Goal: Task Accomplishment & Management: Use online tool/utility

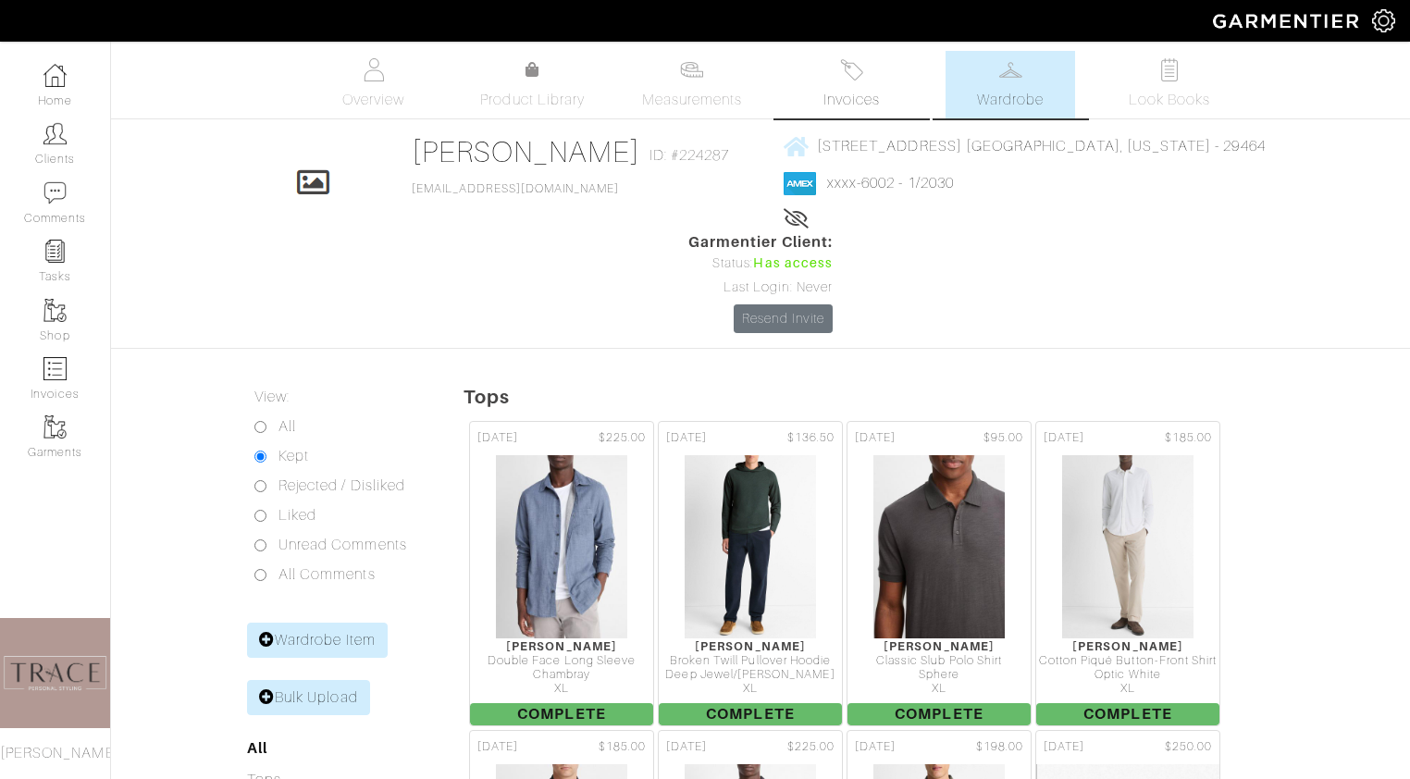
click at [837, 96] on span "Invoices" at bounding box center [852, 100] width 56 height 22
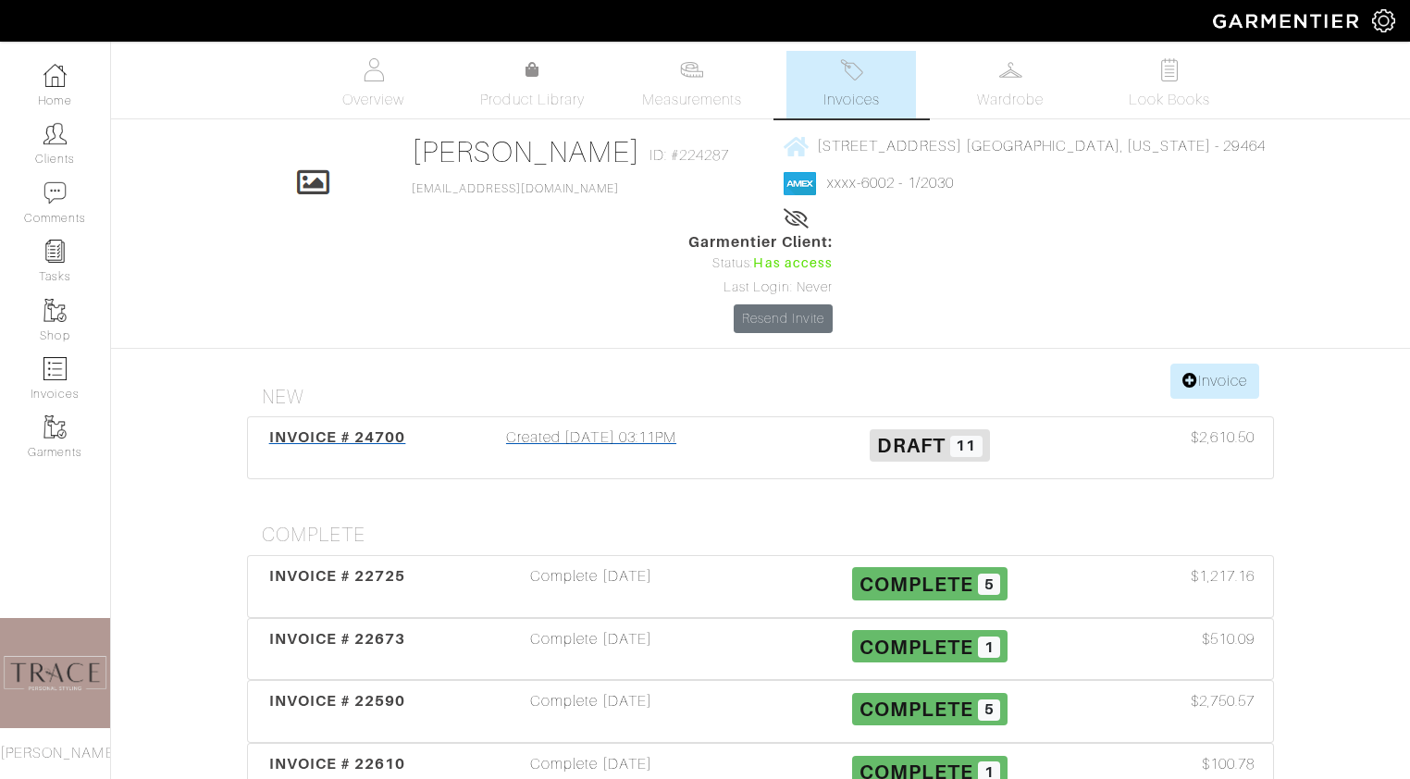
click at [624, 427] on div "Created 09/26/25 03:11PM" at bounding box center [591, 448] width 339 height 43
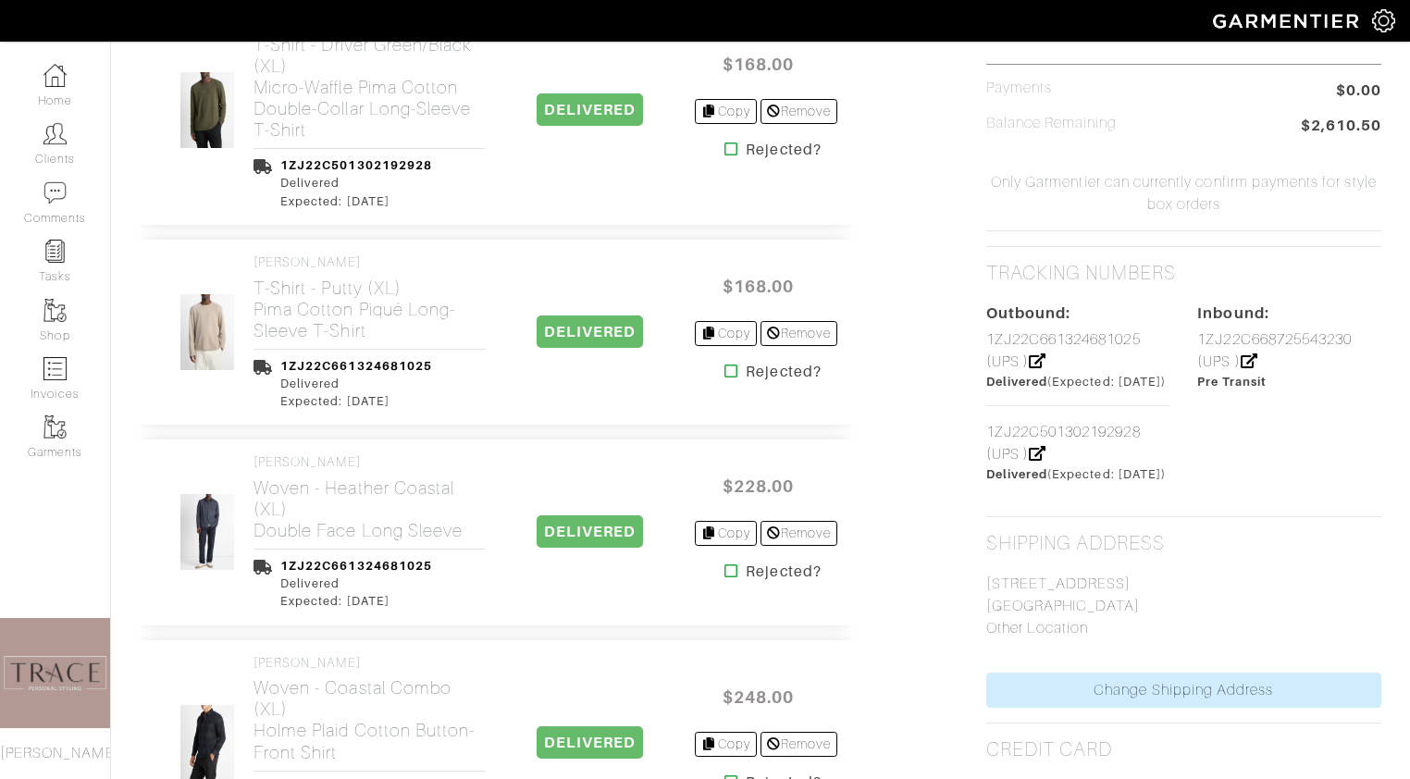
scroll to position [990, 0]
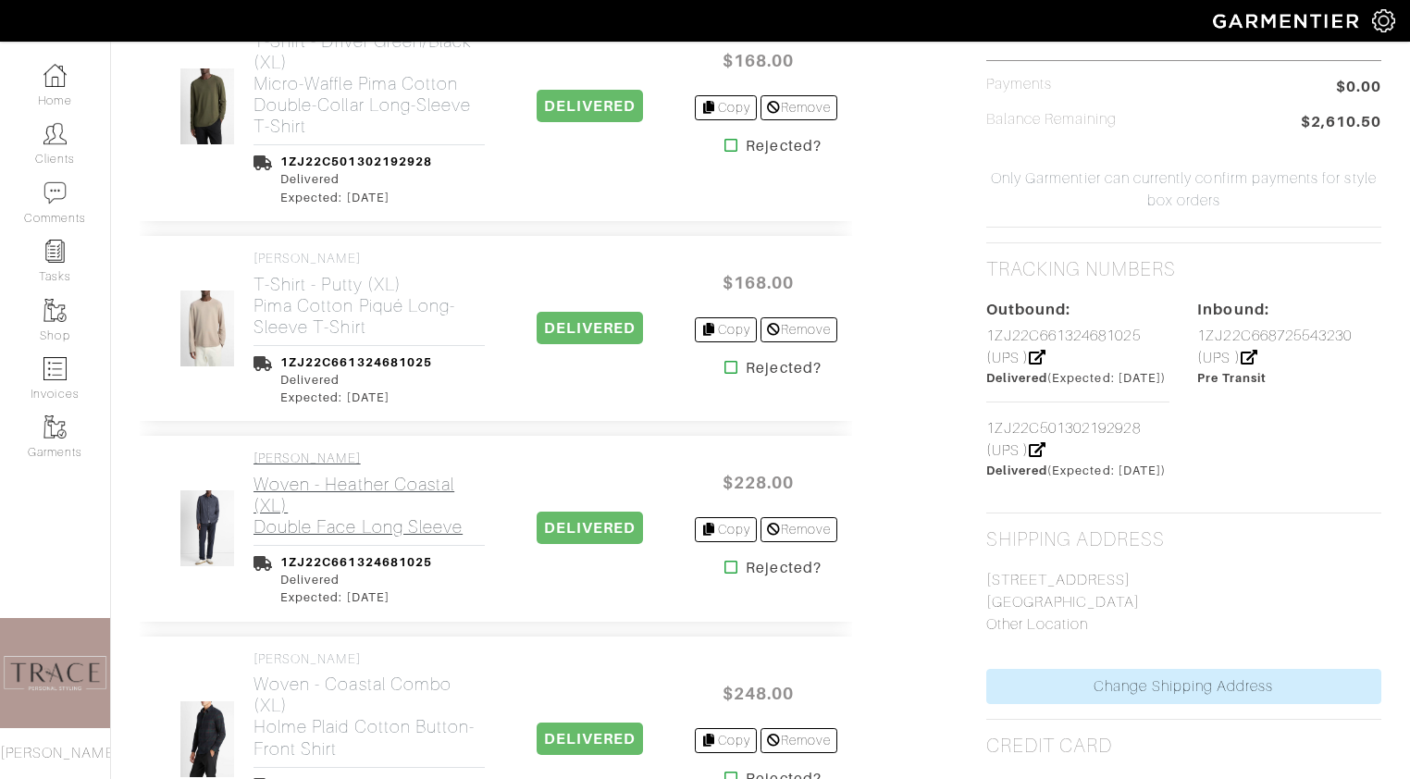
click at [277, 474] on h2 "Woven - Heather Coastal (XL) Double Face Long Sleeve" at bounding box center [369, 506] width 231 height 64
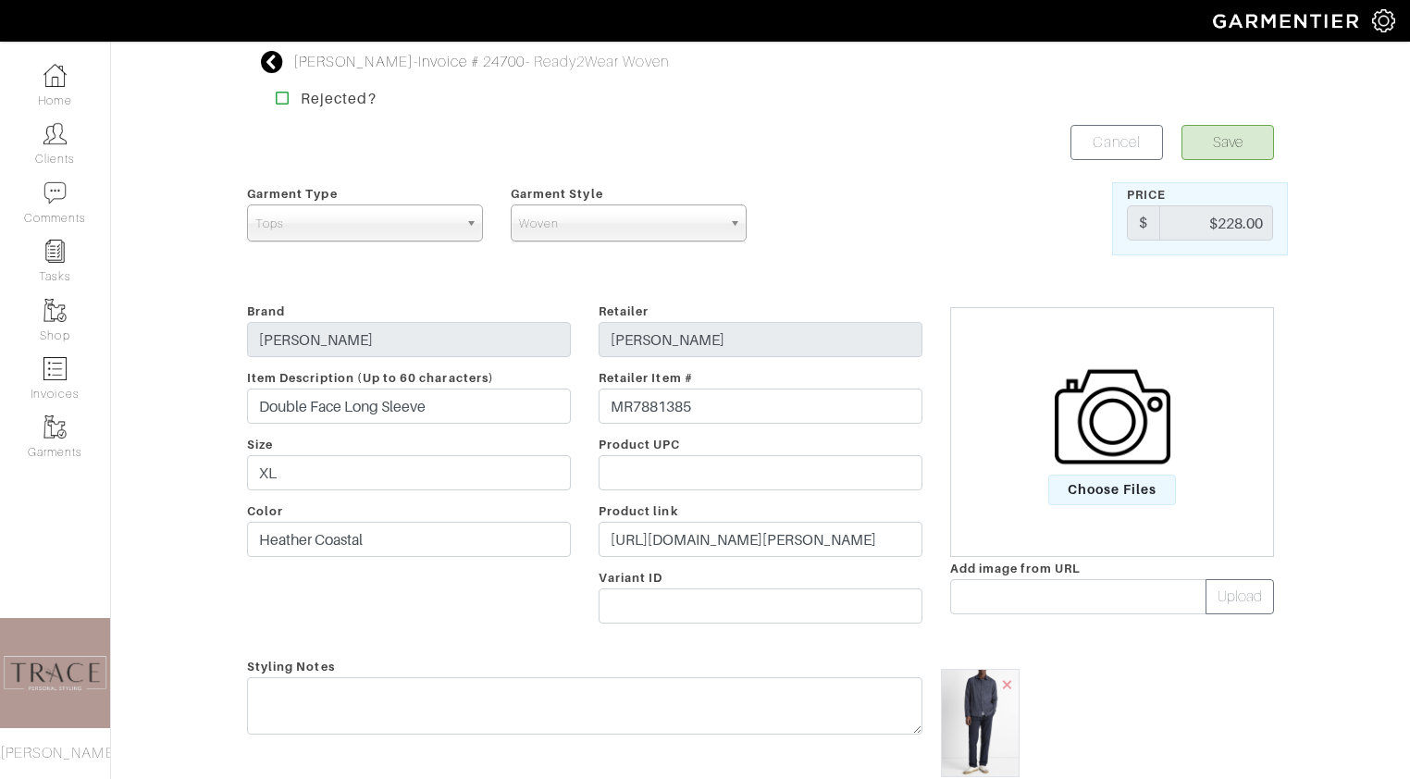
click at [273, 55] on icon at bounding box center [272, 62] width 23 height 22
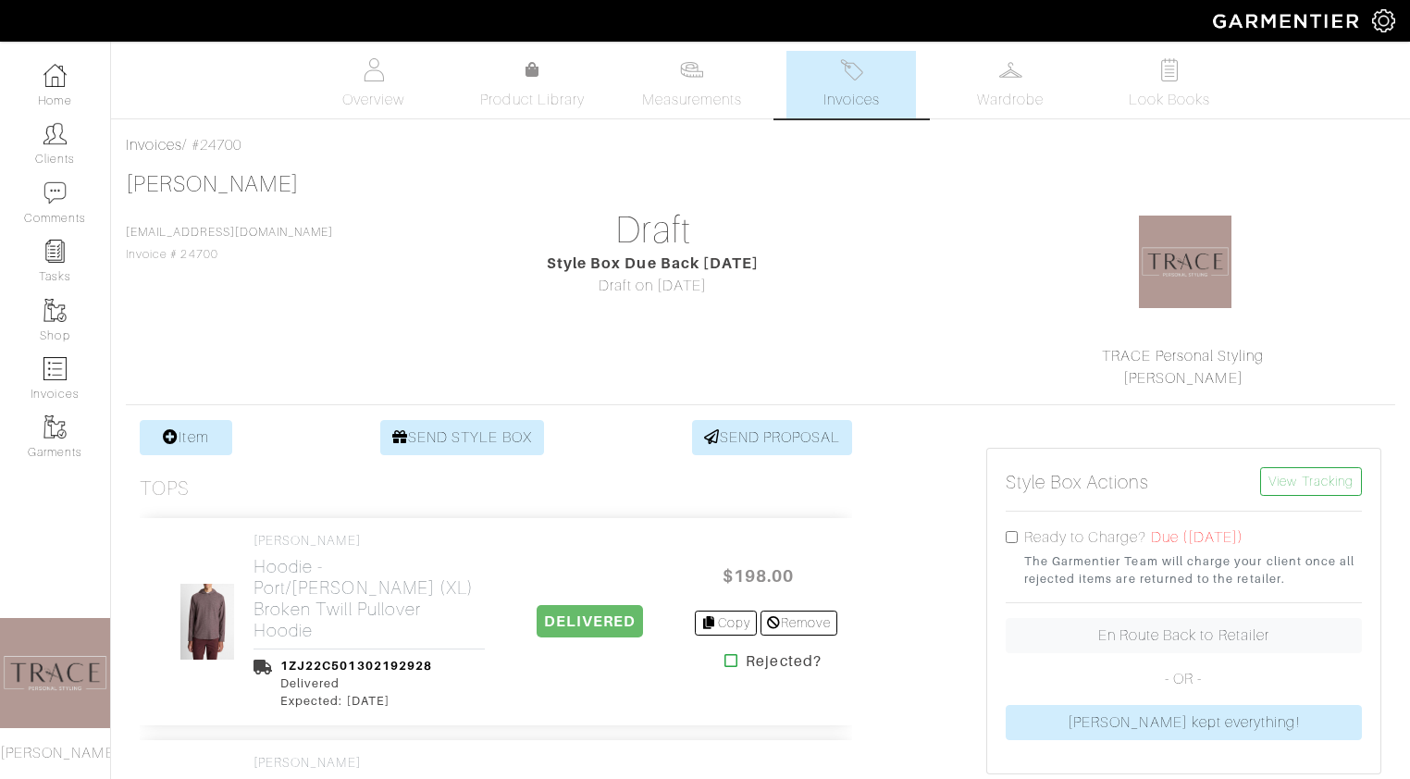
click at [850, 74] on img at bounding box center [851, 69] width 23 height 23
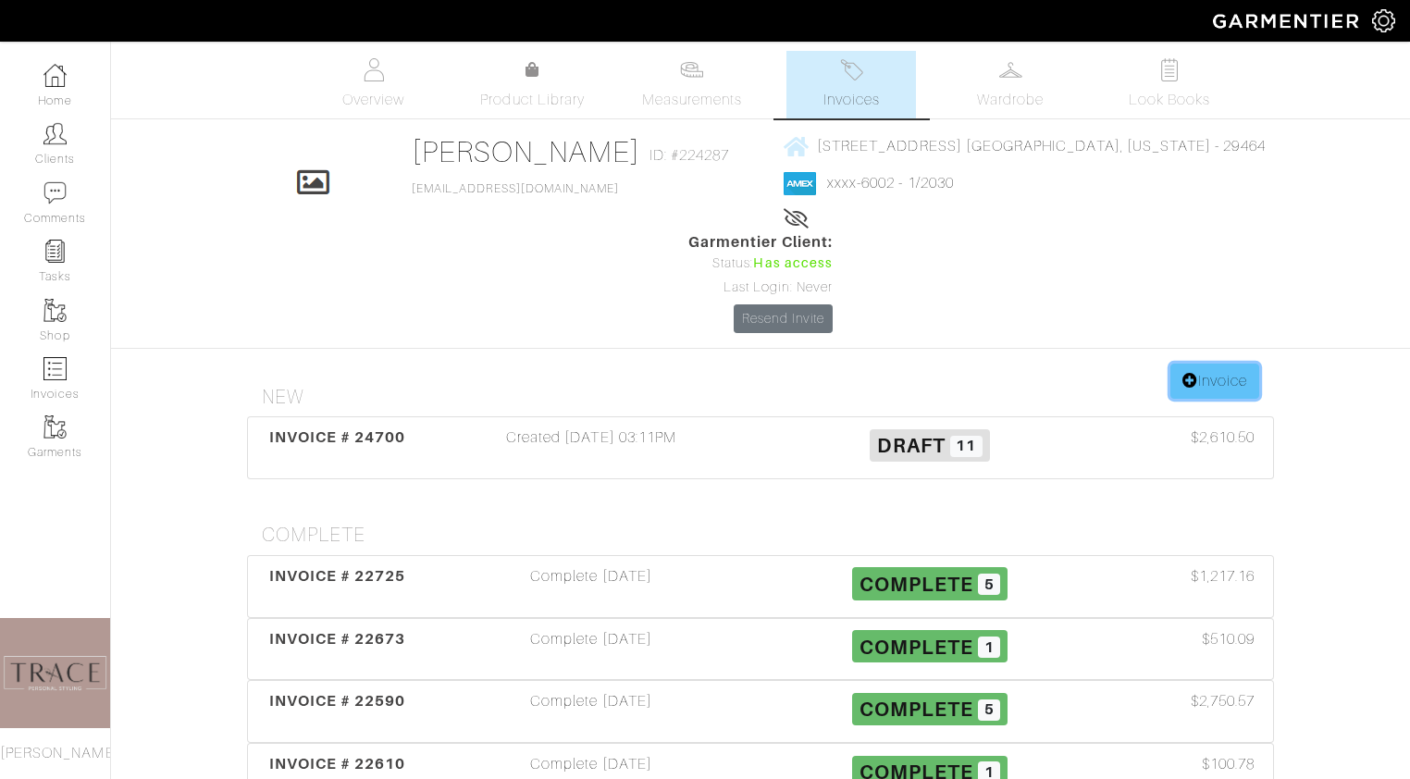
click at [1234, 364] on link "Invoice" at bounding box center [1214, 381] width 89 height 35
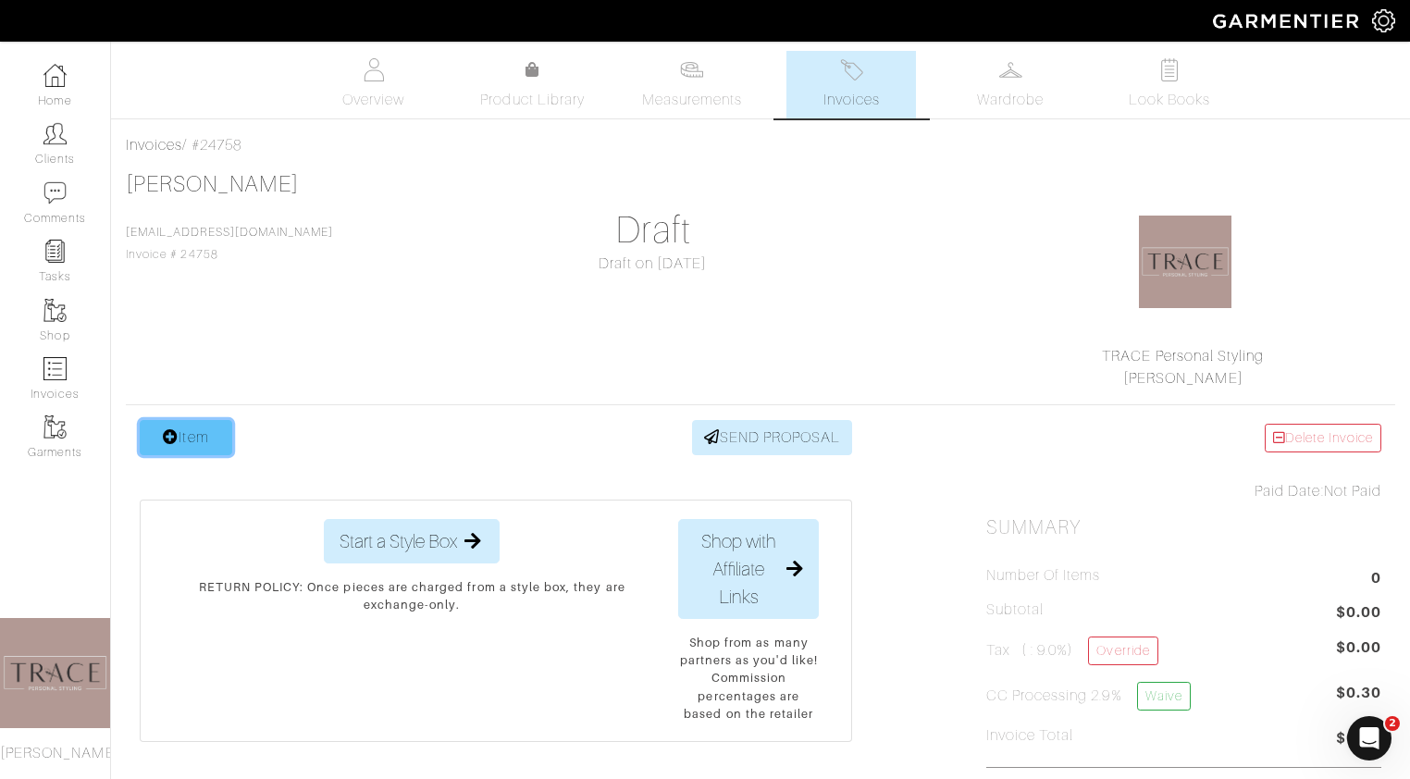
click at [212, 440] on link "Item" at bounding box center [186, 437] width 93 height 35
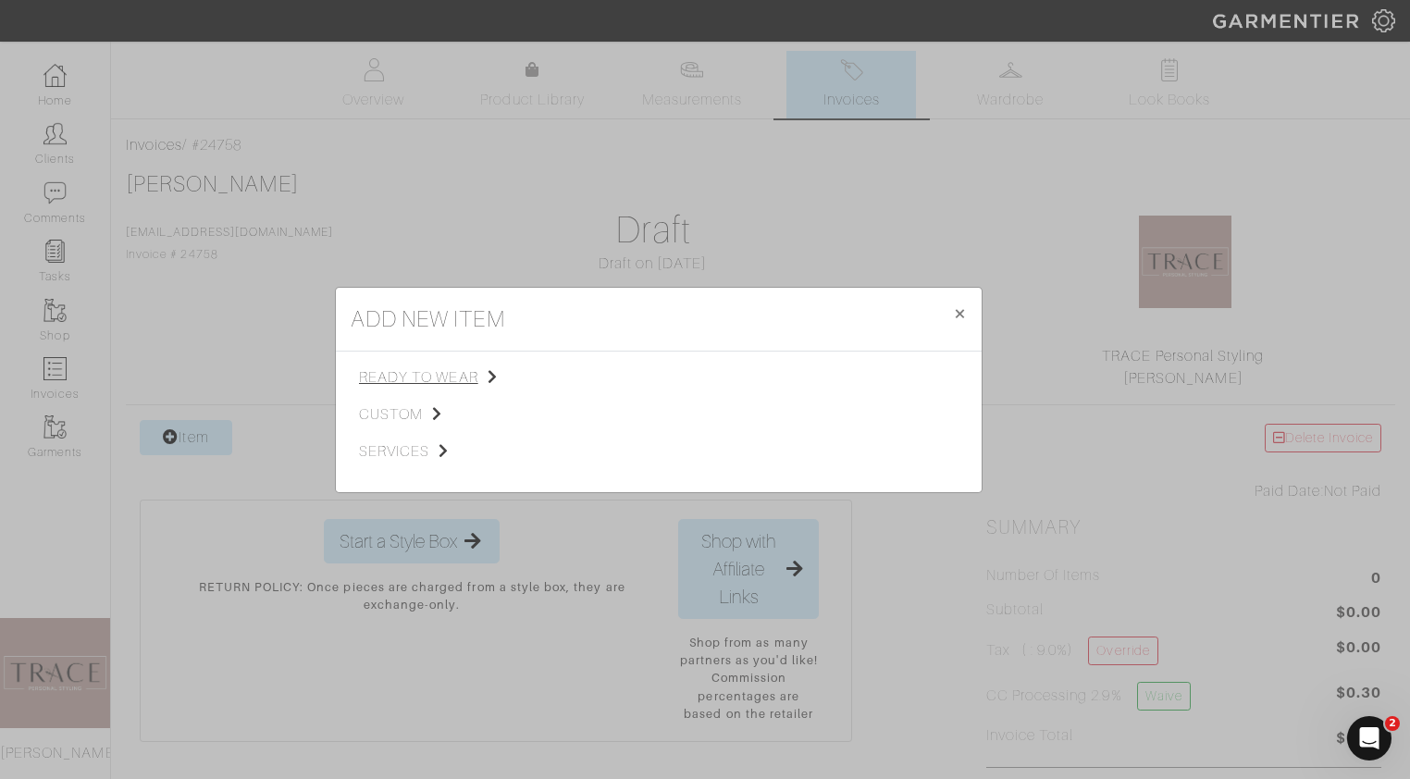
click at [403, 380] on span "ready to wear" at bounding box center [452, 377] width 186 height 22
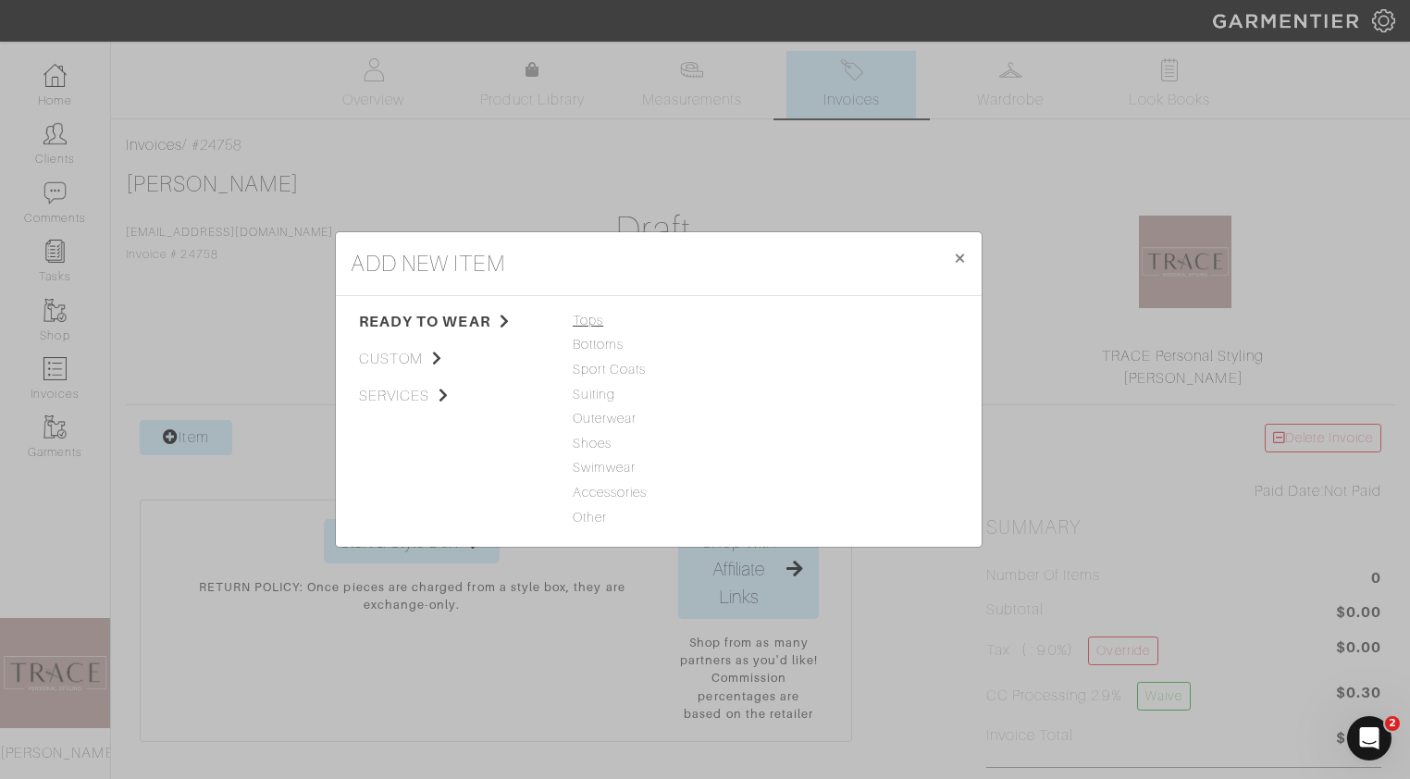
click at [596, 317] on span "Tops" at bounding box center [659, 321] width 172 height 20
click at [960, 254] on span "×" at bounding box center [960, 257] width 14 height 25
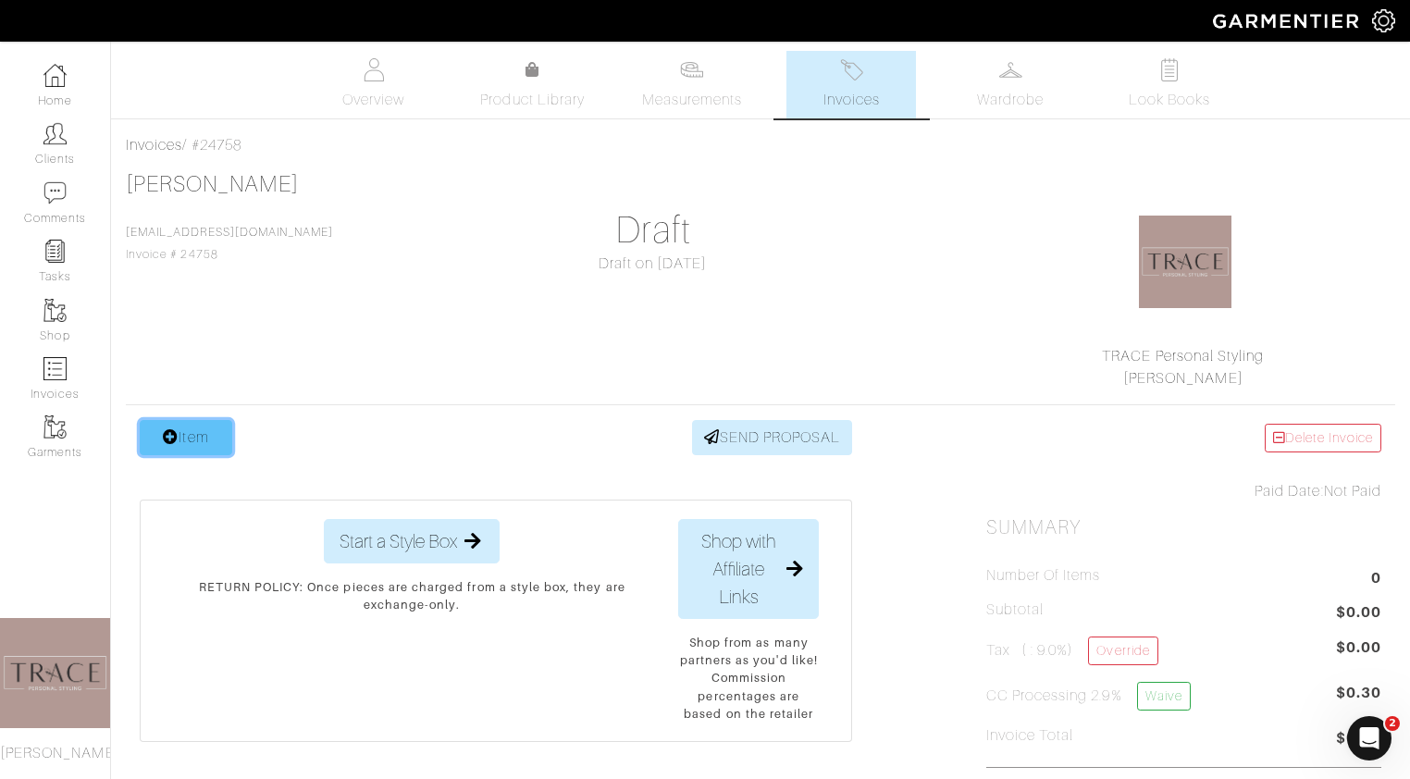
click at [217, 435] on link "Item" at bounding box center [186, 437] width 93 height 35
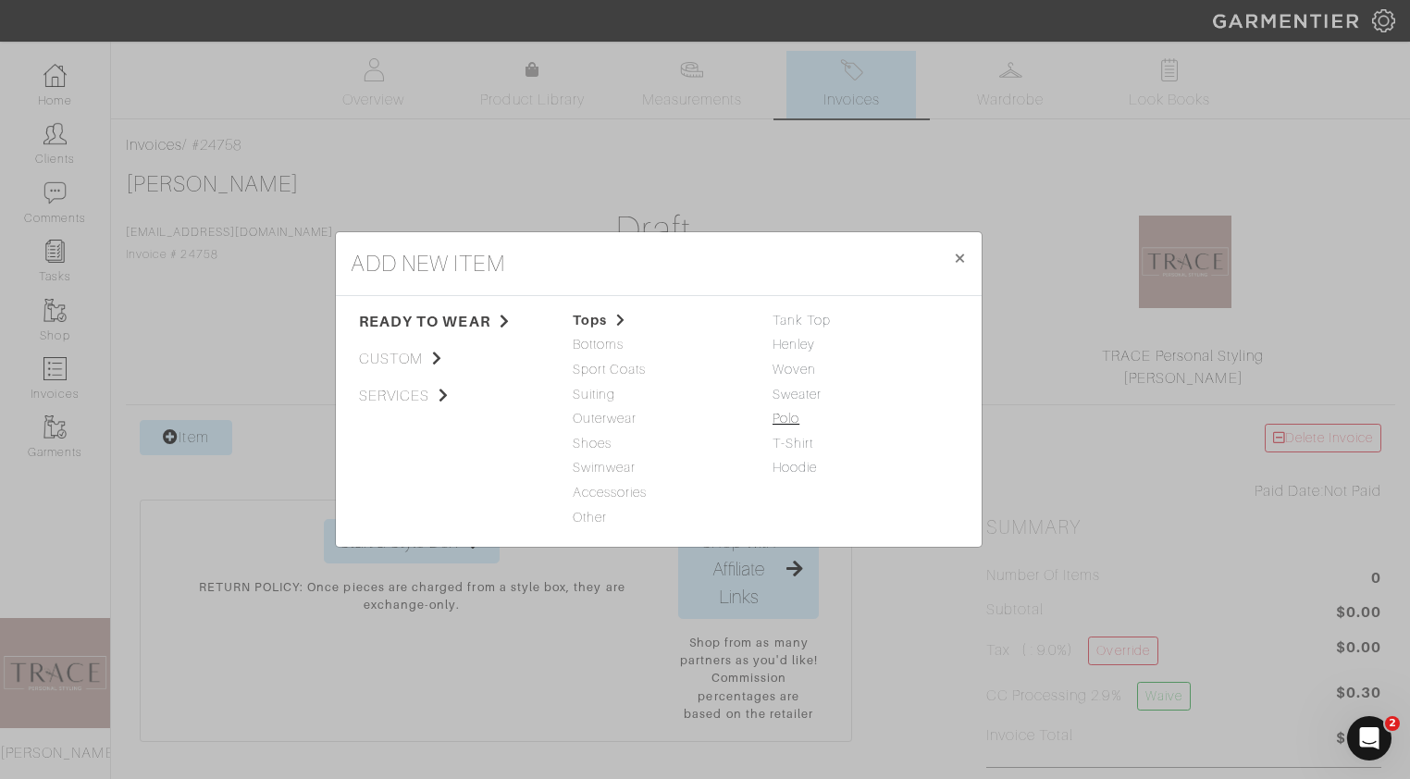
click at [795, 417] on link "Polo" at bounding box center [786, 418] width 27 height 15
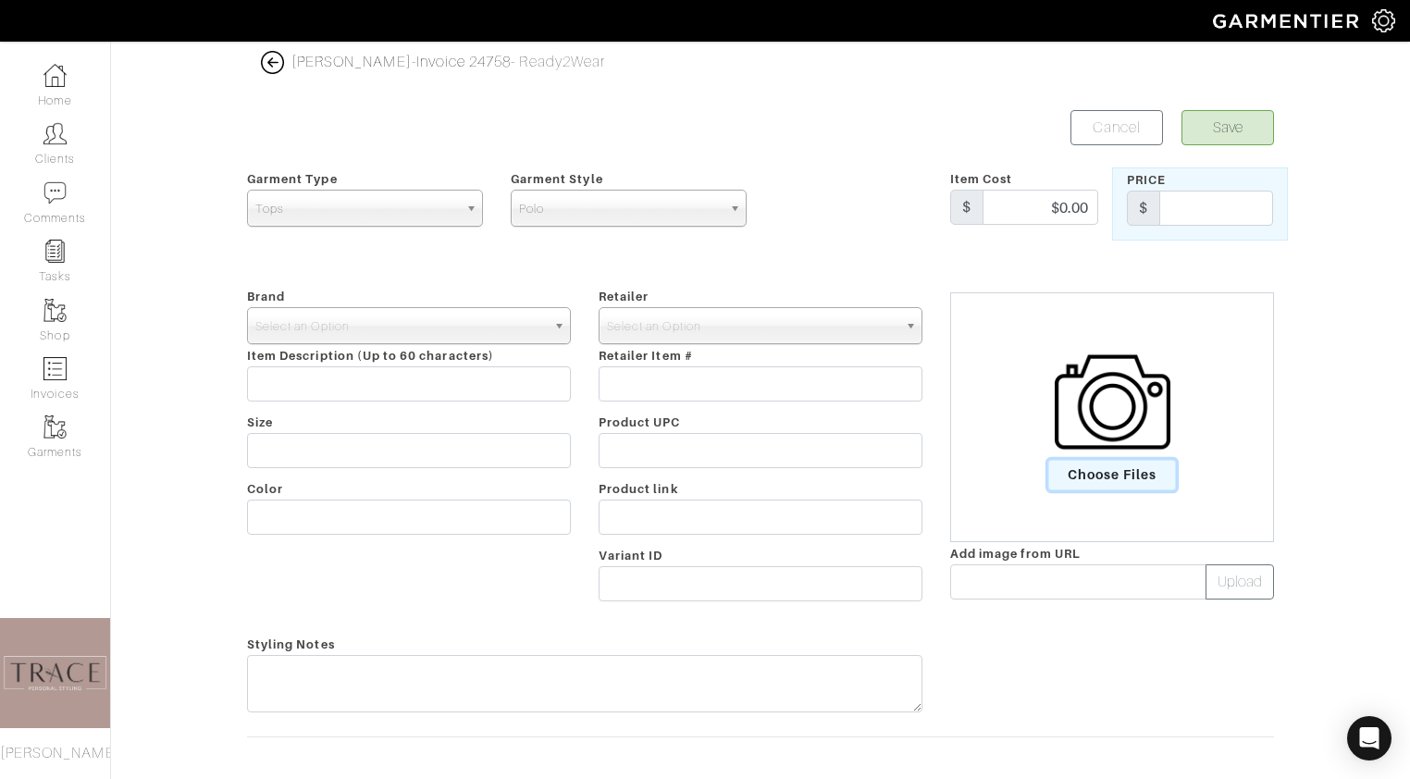
click at [1141, 477] on span "Choose Files" at bounding box center [1112, 475] width 129 height 31
click at [0, 0] on input "Choose Files" at bounding box center [0, 0] width 0 height 0
click at [374, 324] on span "Select an Option" at bounding box center [400, 326] width 291 height 37
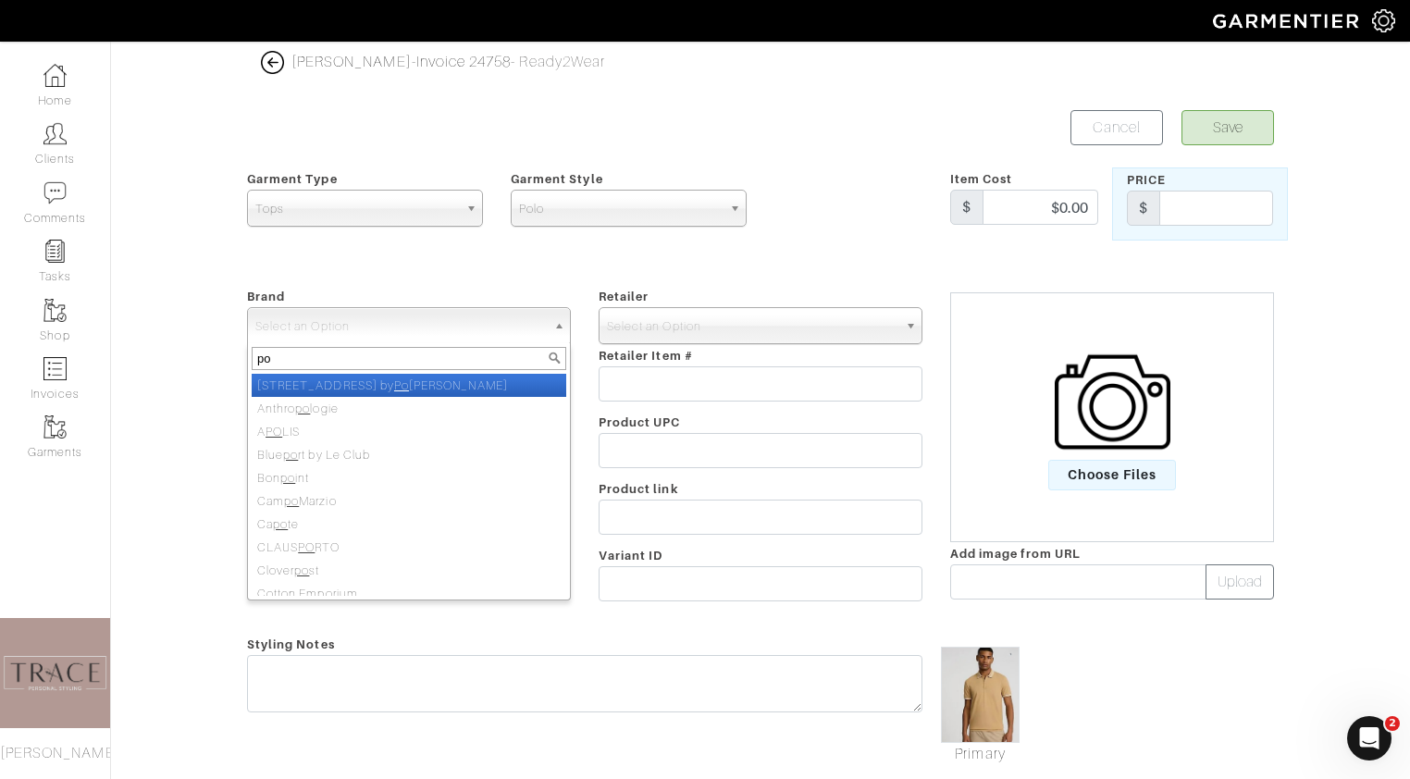
type input "p"
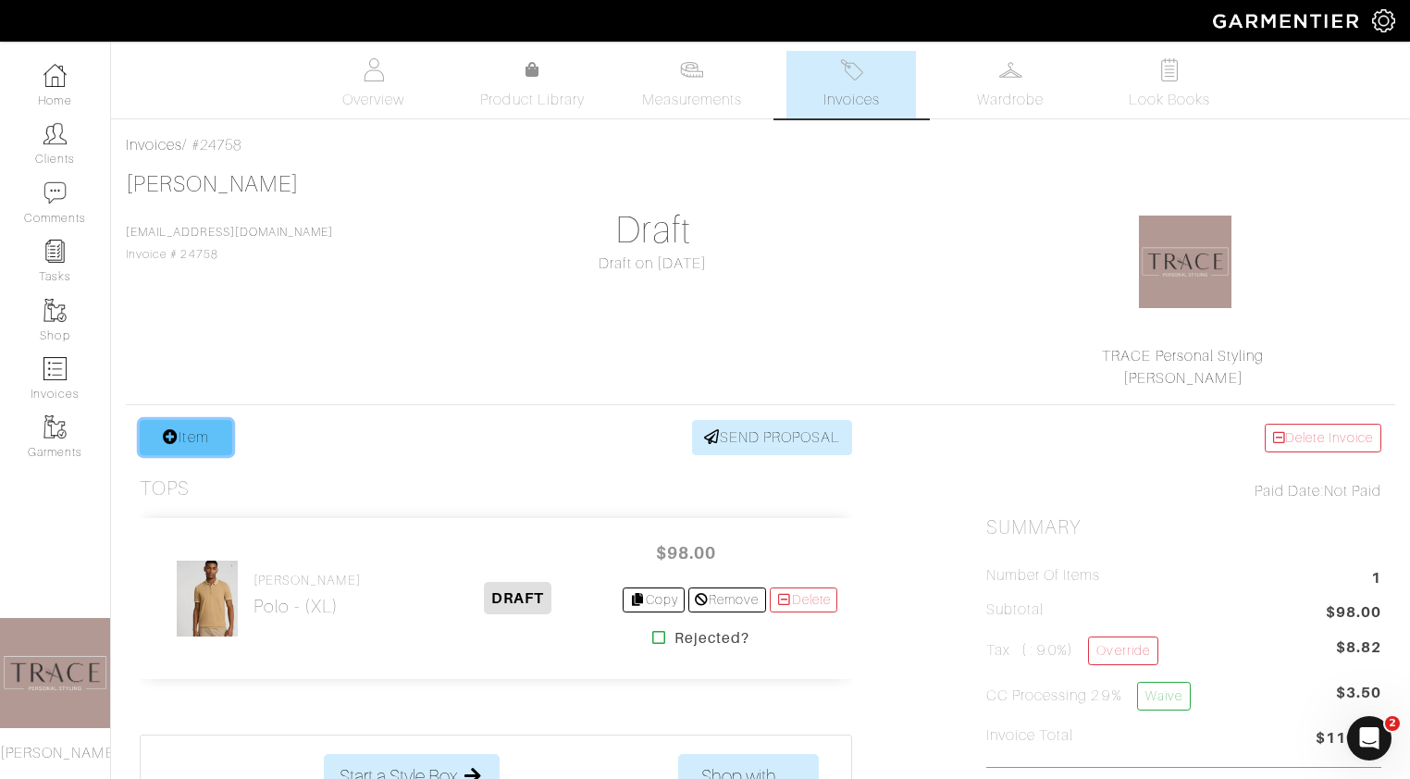
click at [196, 429] on link "Item" at bounding box center [186, 437] width 93 height 35
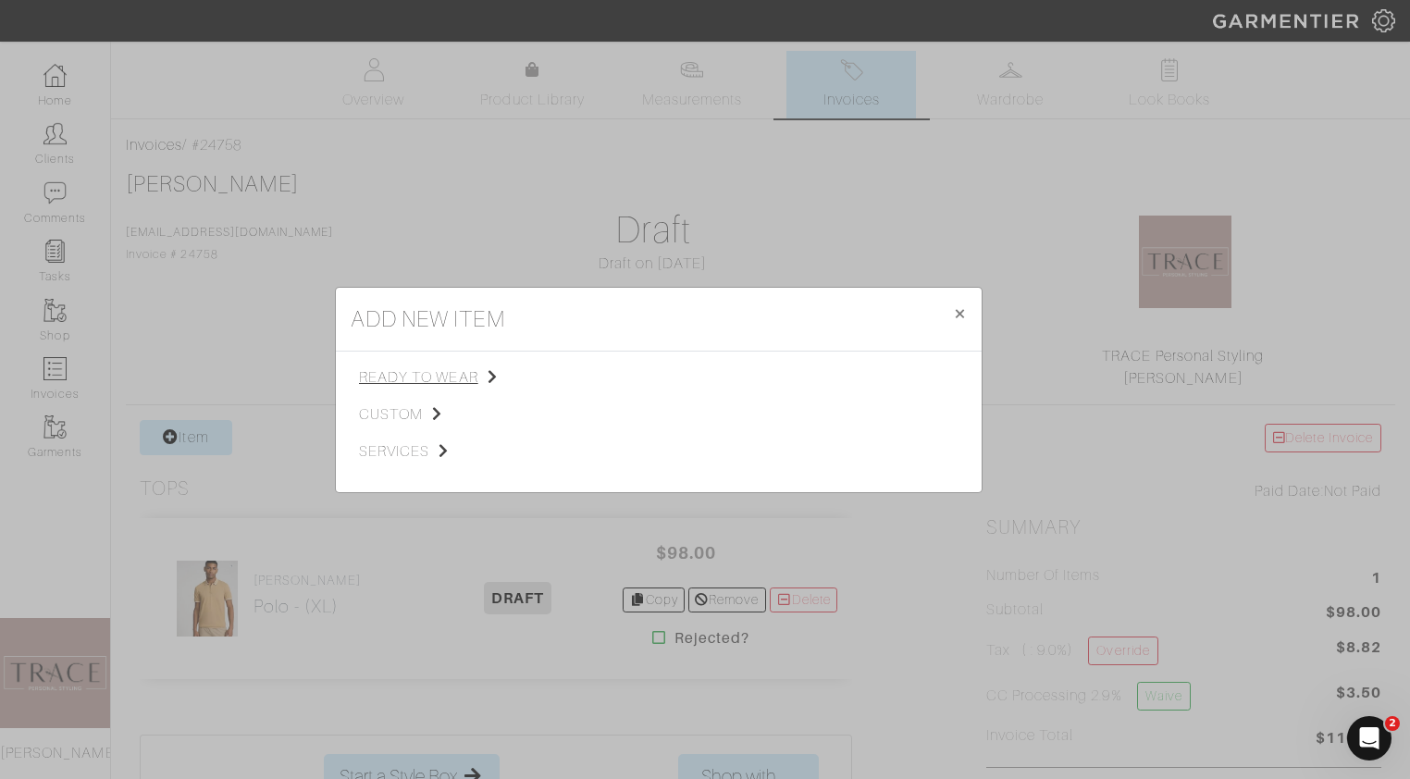
click at [417, 376] on span "ready to wear" at bounding box center [452, 377] width 186 height 22
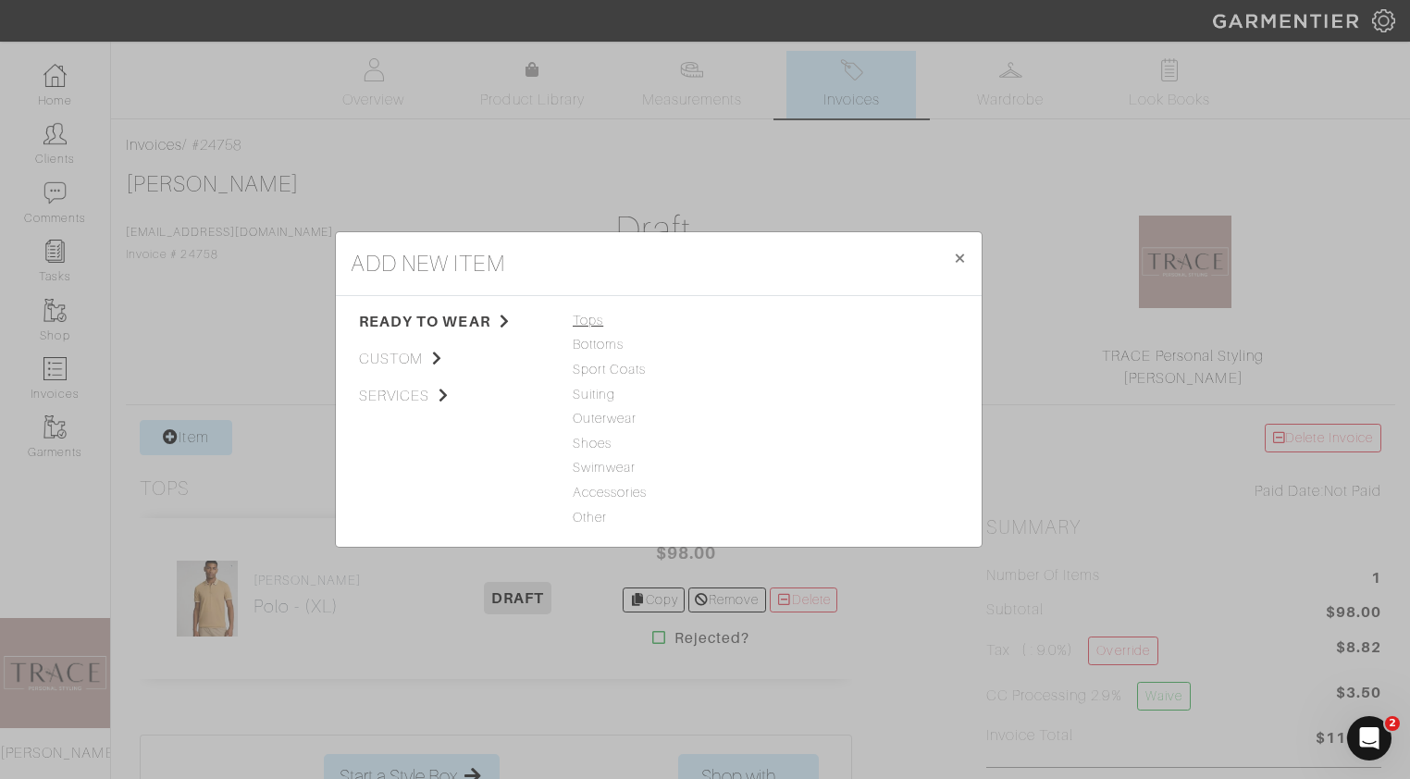
click at [592, 319] on span "Tops" at bounding box center [659, 321] width 172 height 20
click at [798, 419] on link "Polo" at bounding box center [786, 418] width 27 height 15
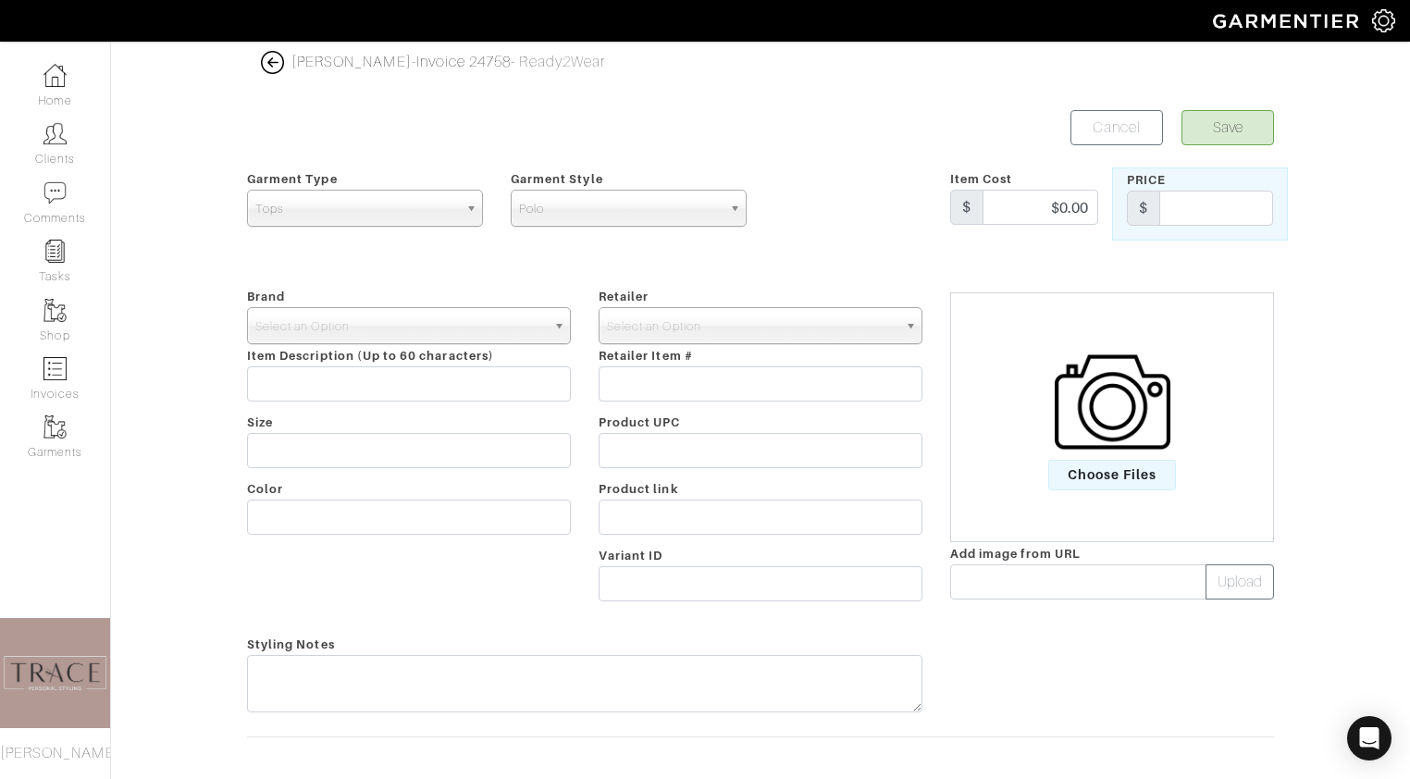
click at [1135, 458] on img at bounding box center [1113, 402] width 116 height 116
click at [0, 0] on input "Choose Files" at bounding box center [0, 0] width 0 height 0
click at [378, 328] on span "Select an Option" at bounding box center [400, 326] width 291 height 37
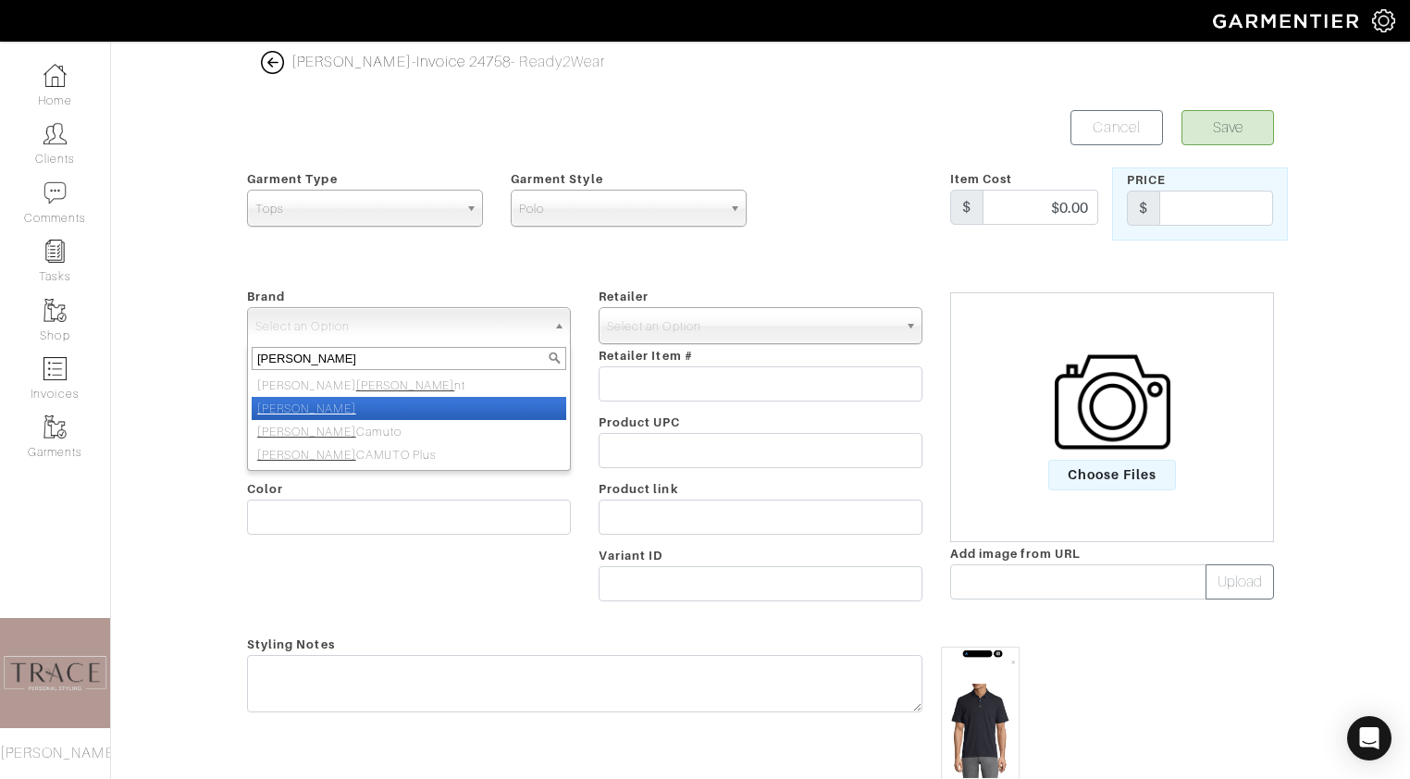
type input "[PERSON_NAME]"
click at [366, 409] on li "[PERSON_NAME]" at bounding box center [409, 408] width 315 height 23
select select "[PERSON_NAME]"
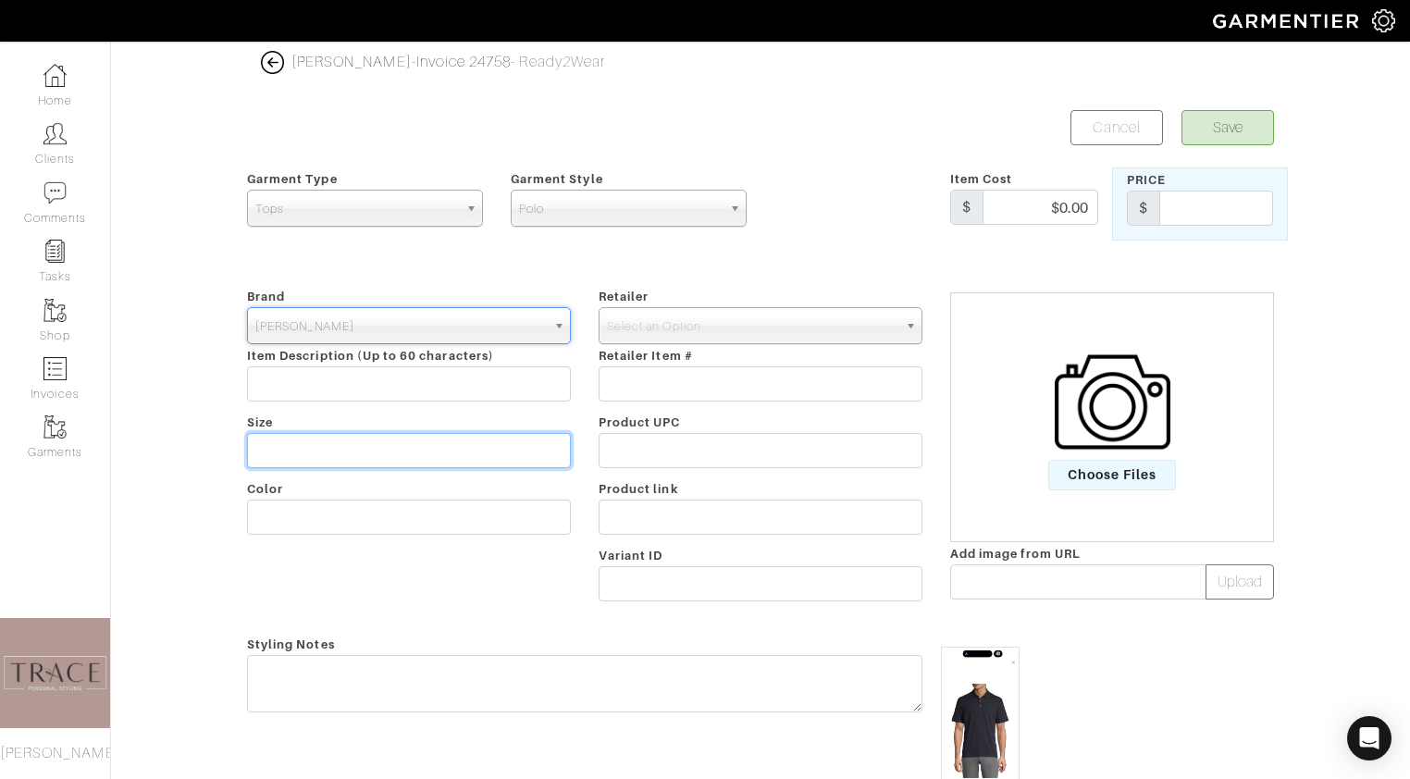
click at [370, 442] on input "text" at bounding box center [409, 450] width 324 height 35
type input "XL"
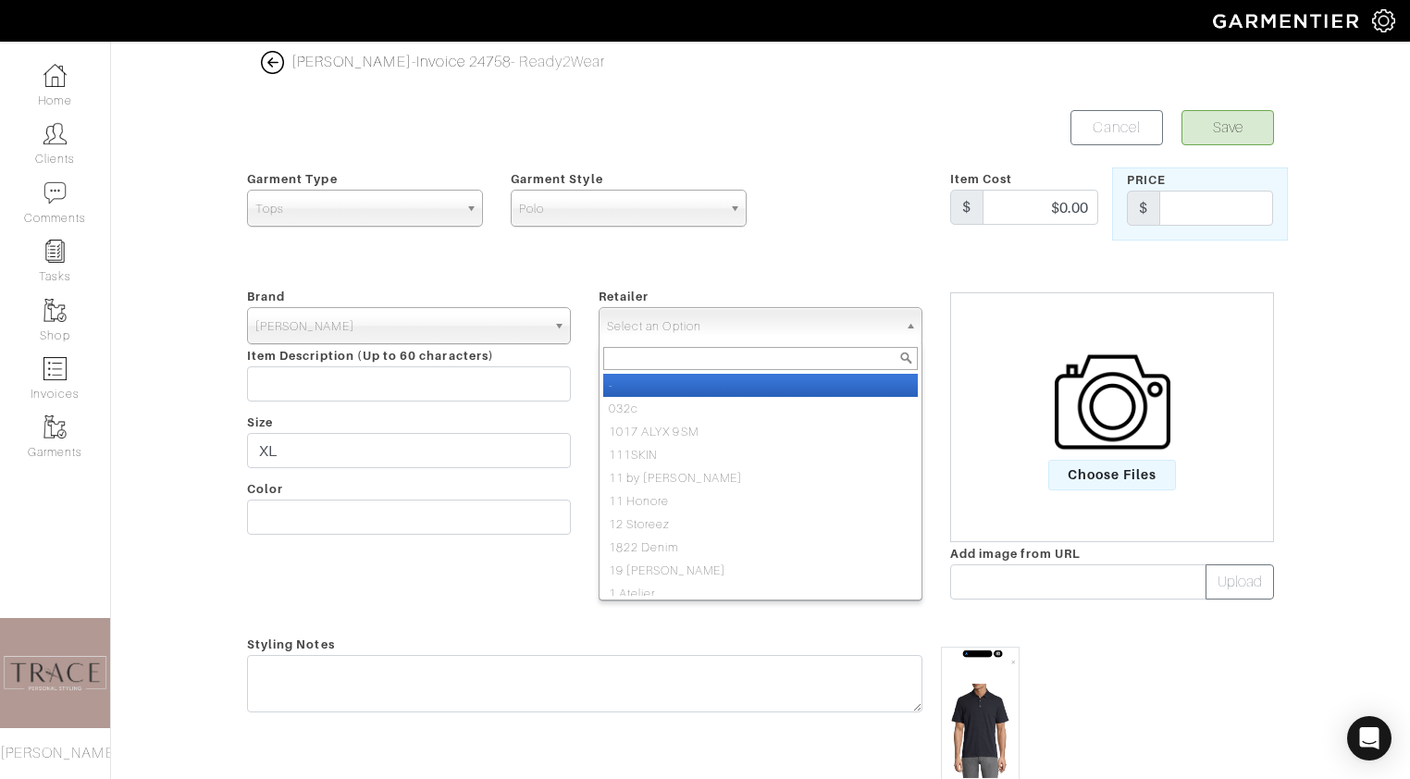
click at [686, 325] on span "Select an Option" at bounding box center [752, 326] width 291 height 37
click at [683, 385] on li "-" at bounding box center [760, 385] width 315 height 23
select select "6380"
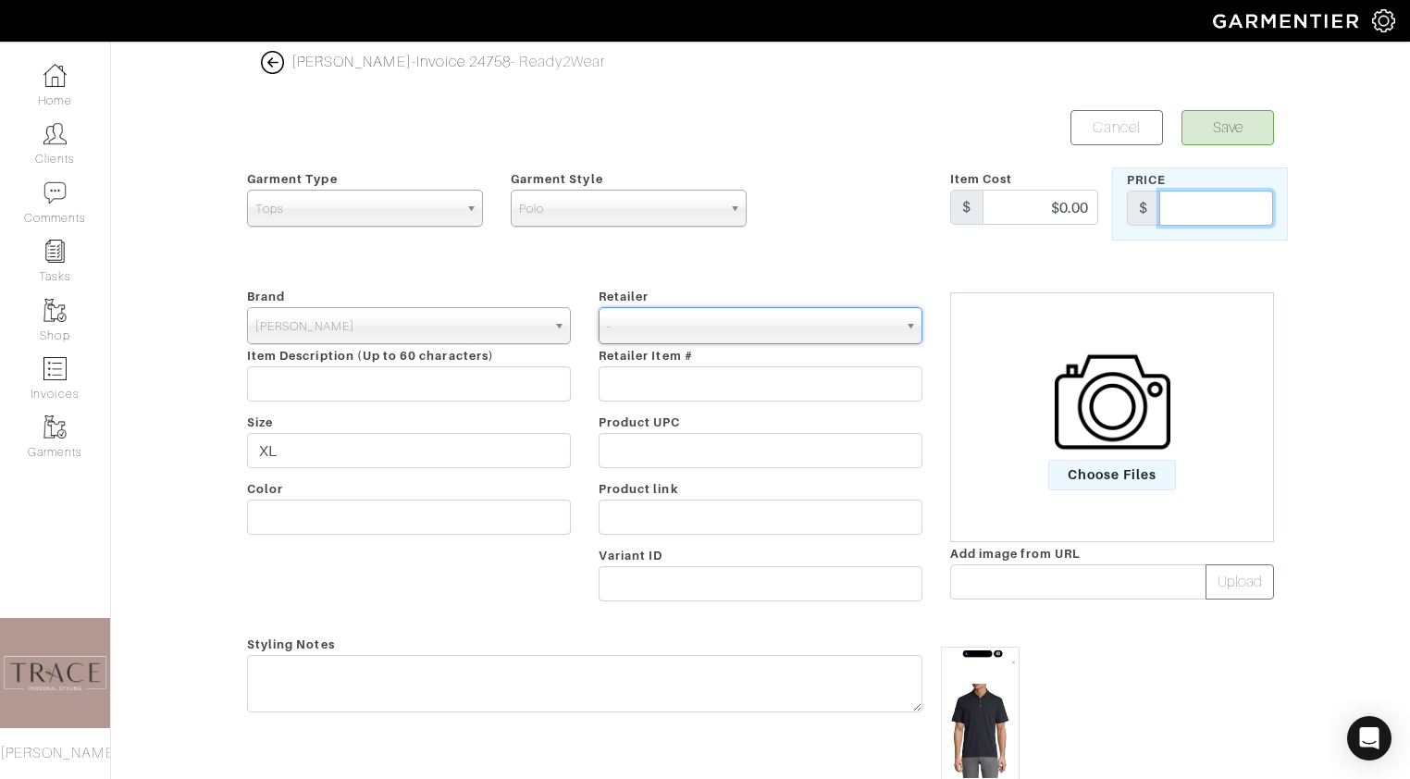
click at [1202, 212] on input "text" at bounding box center [1216, 208] width 114 height 35
type input "95"
click at [1270, 122] on button "Save" at bounding box center [1228, 127] width 93 height 35
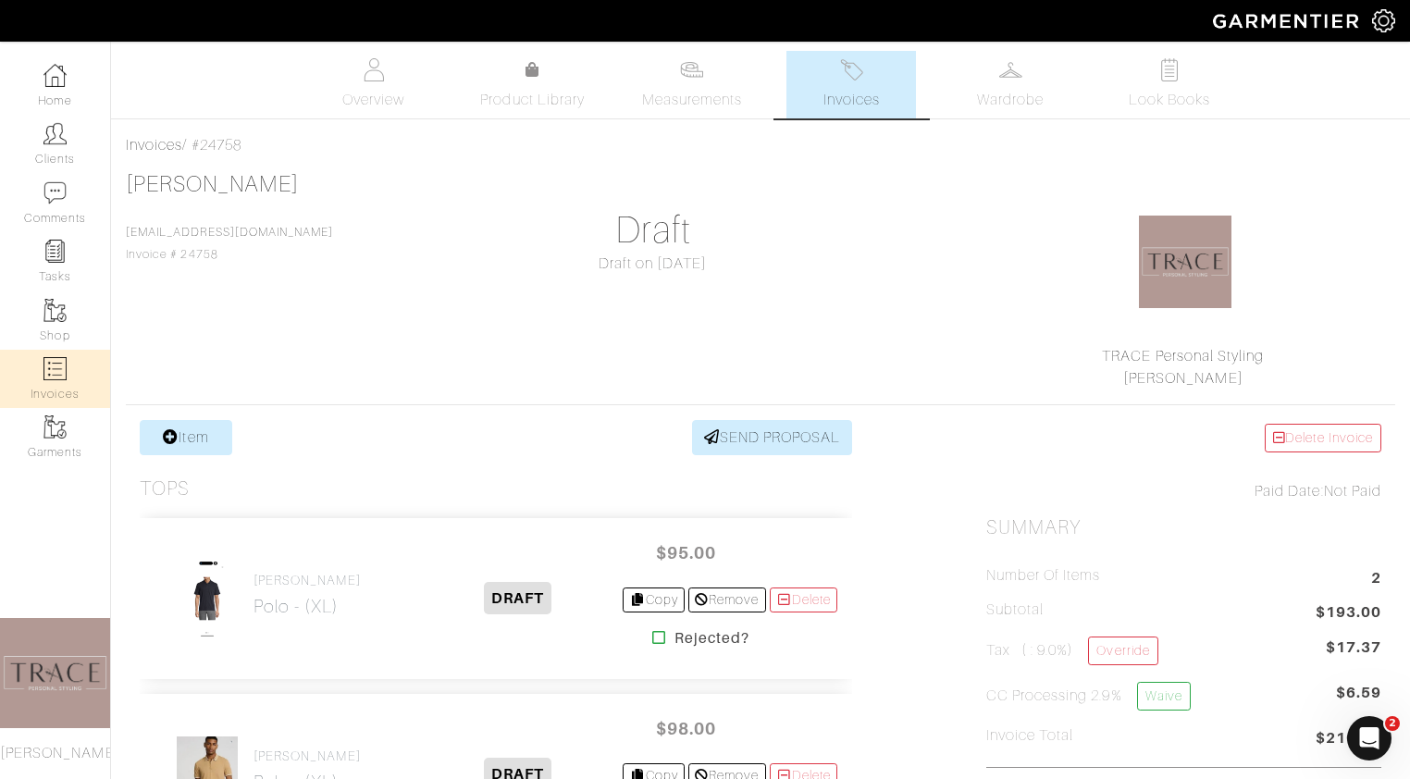
click at [78, 366] on link "Invoices" at bounding box center [55, 379] width 110 height 58
select select
